Goal: Task Accomplishment & Management: Manage account settings

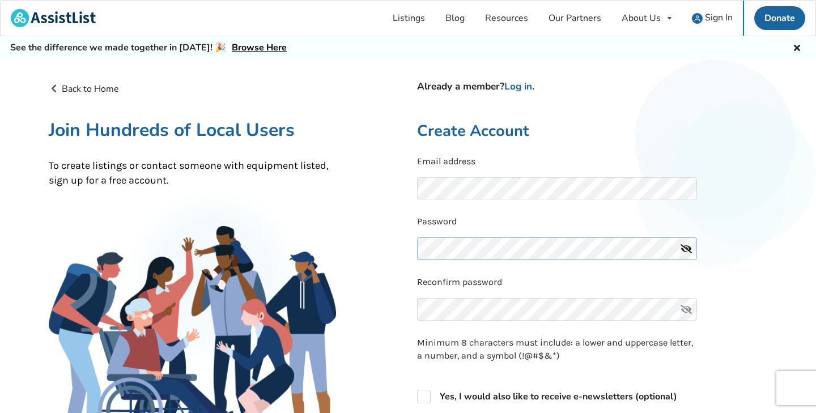
scroll to position [25, 0]
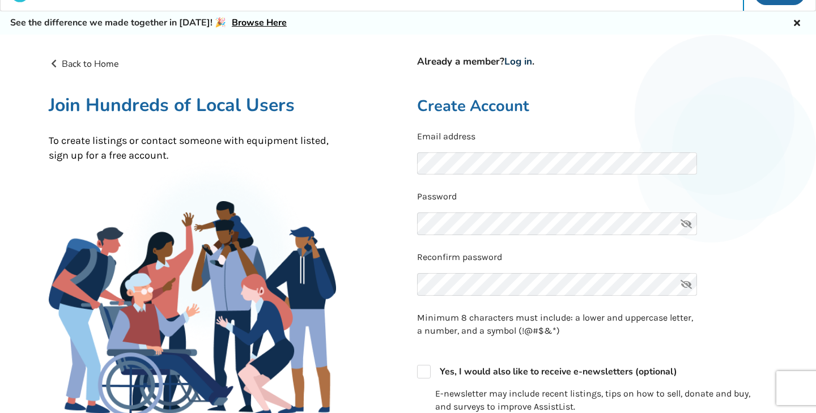
click at [519, 62] on link "Log in" at bounding box center [519, 61] width 28 height 13
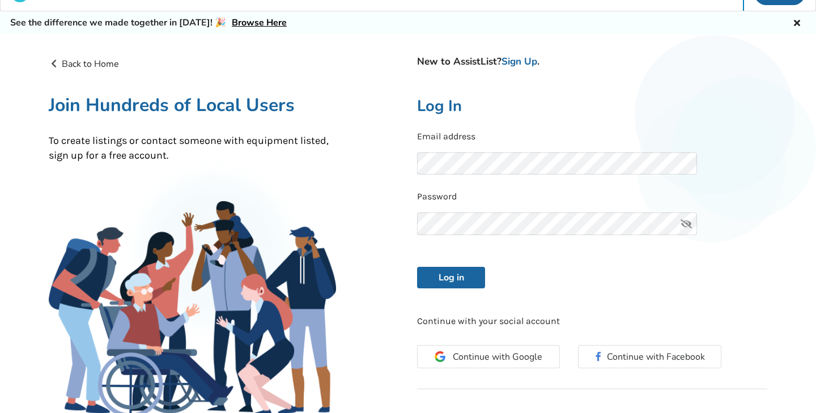
scroll to position [10, 0]
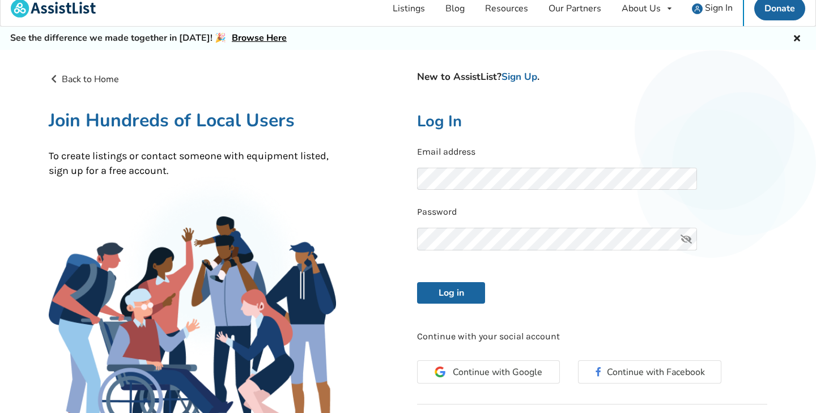
click at [684, 239] on icon at bounding box center [686, 239] width 23 height 23
click at [454, 289] on button "Log in" at bounding box center [451, 293] width 68 height 22
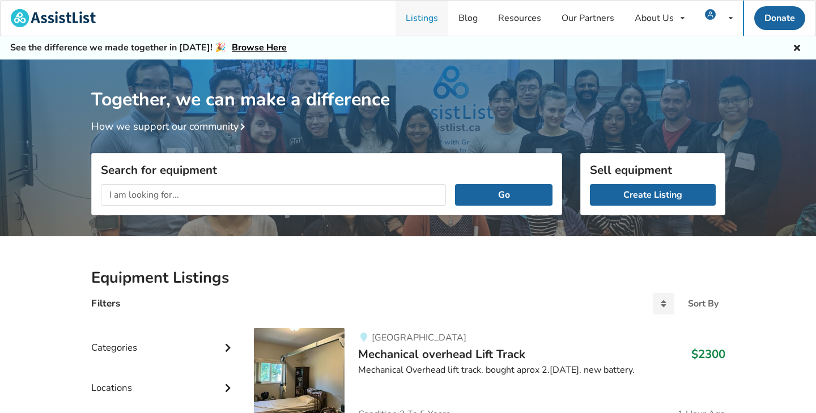
click at [424, 15] on link "Listings" at bounding box center [422, 18] width 53 height 35
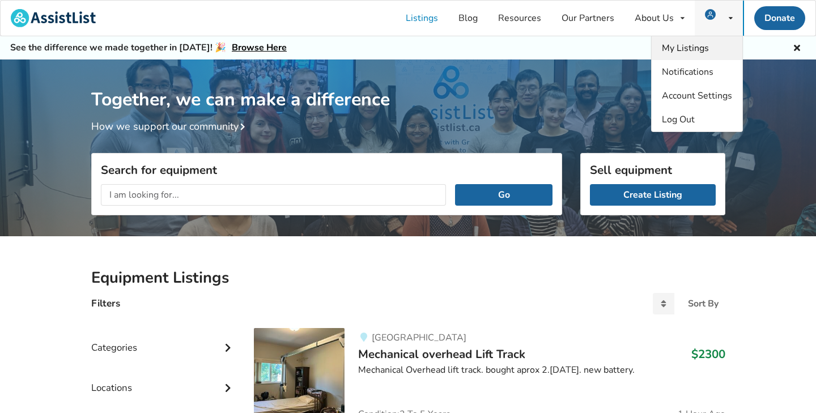
click at [697, 45] on span "My Listings" at bounding box center [685, 48] width 47 height 12
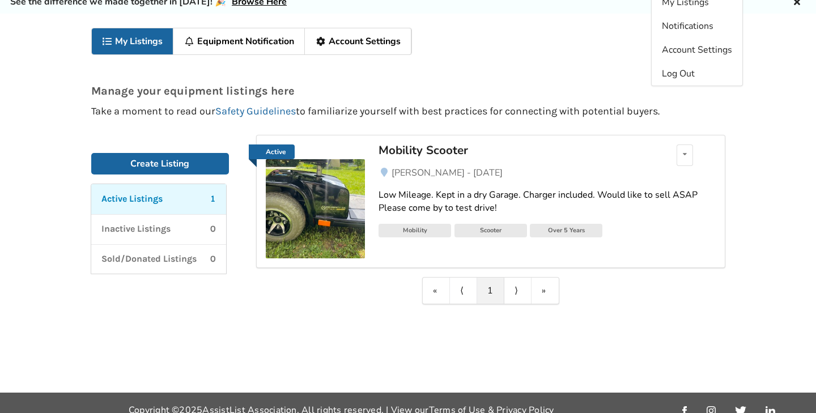
scroll to position [60, 0]
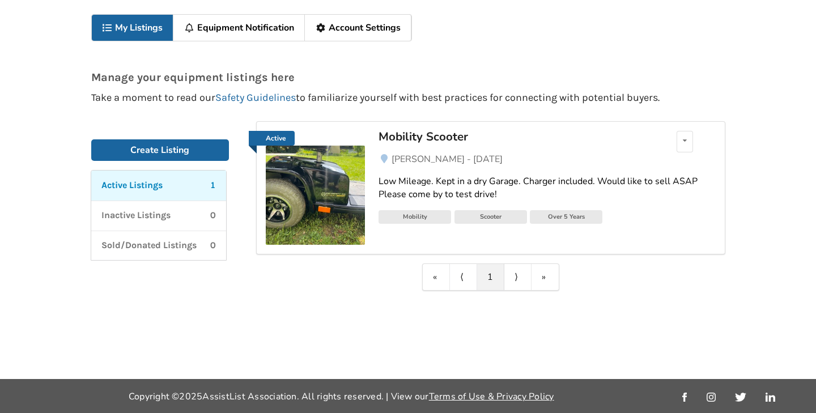
click at [447, 181] on div "Low Mileage. Kept in a dry Garage. Charger included. Would like to sell ASAP Pl…" at bounding box center [547, 188] width 337 height 26
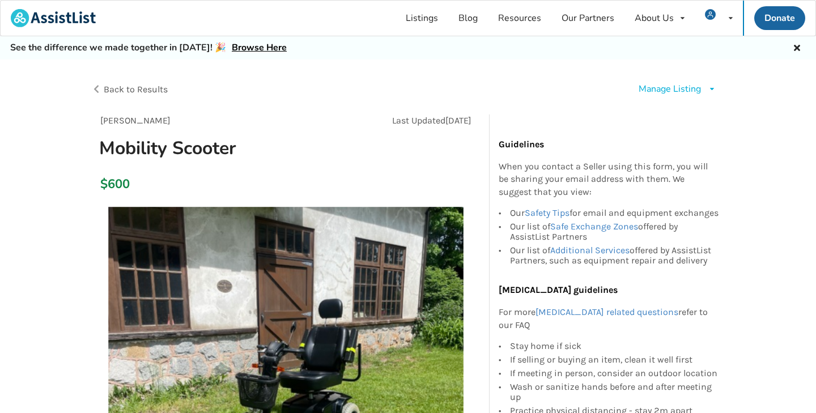
click at [699, 89] on div "Manage Listing" at bounding box center [670, 89] width 62 height 13
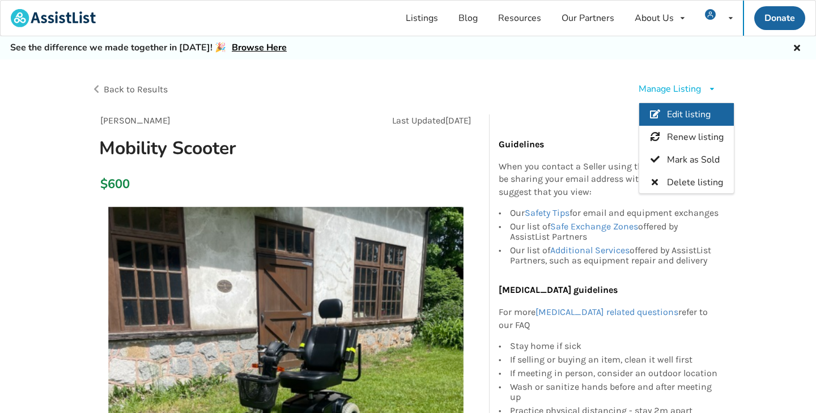
click at [681, 116] on span "Edit listing" at bounding box center [689, 114] width 44 height 12
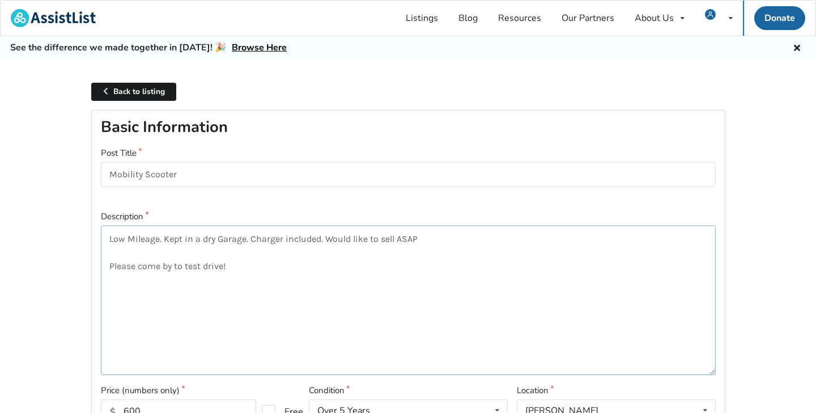
click at [248, 268] on textarea "Low Mileage. Kept in a dry Garage. Charger included. Would like to sell ASAP Pl…" at bounding box center [408, 301] width 615 height 150
click at [440, 236] on textarea "Low Mileage. Kept in a dry Garage. Charger included. Would like to sell ASAP Pl…" at bounding box center [408, 301] width 615 height 150
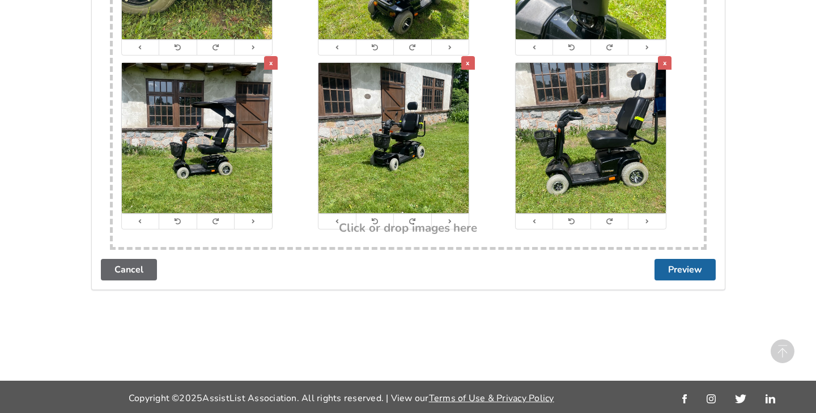
scroll to position [808, 0]
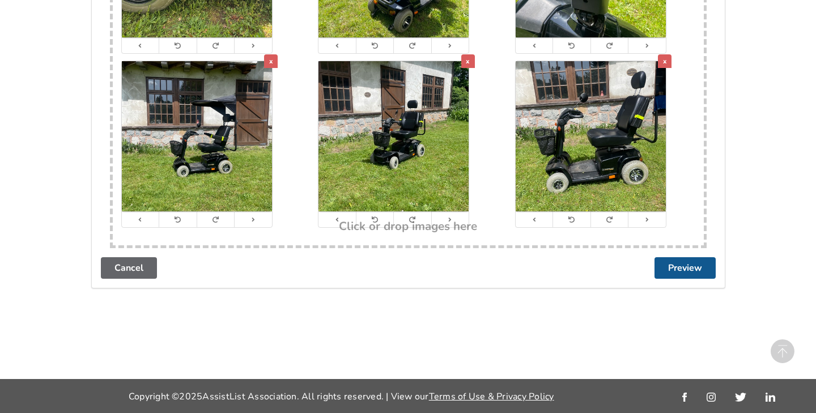
type textarea "Low Mileage. Kept in a dry Garage. Charger included. Would like to sell ASAP $6…"
click at [687, 268] on button "Preview" at bounding box center [685, 268] width 61 height 22
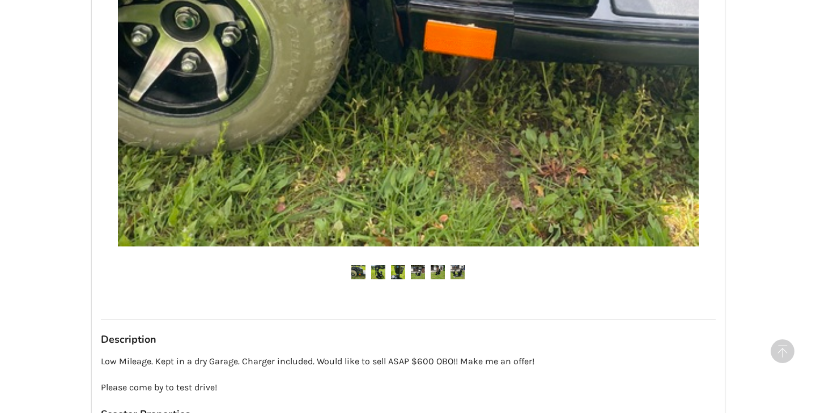
scroll to position [867, 0]
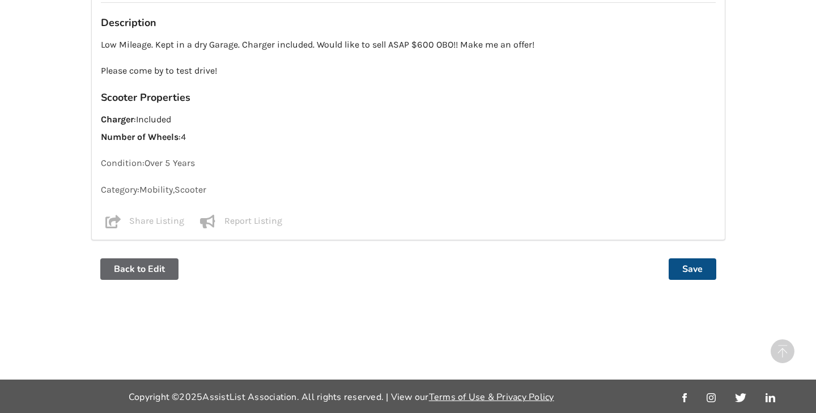
click at [695, 269] on button "Save" at bounding box center [693, 270] width 48 height 22
